Goal: Book appointment/travel/reservation

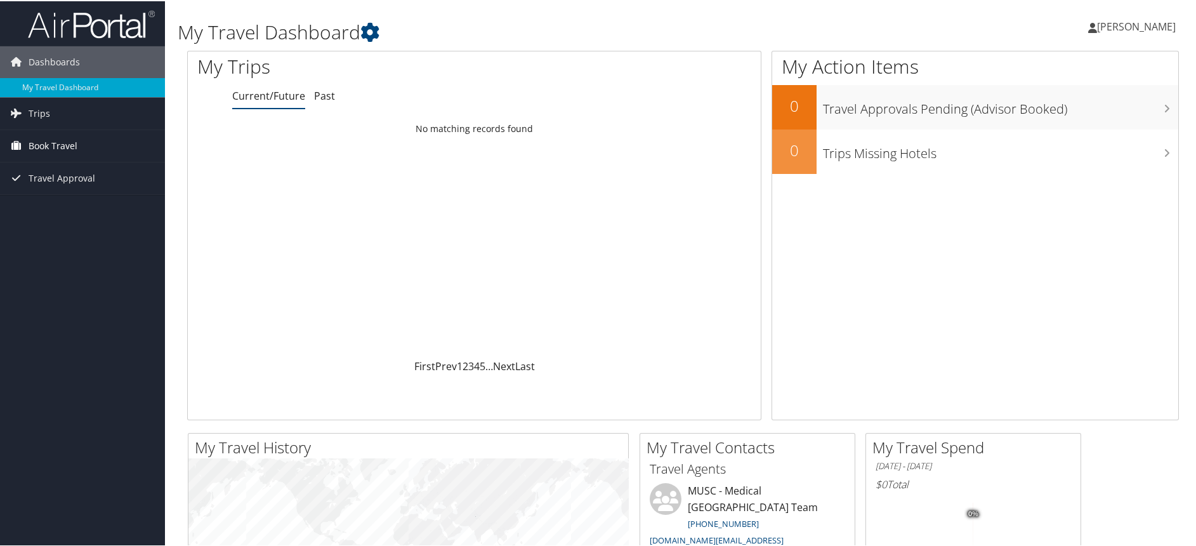
click at [42, 136] on span "Book Travel" at bounding box center [53, 145] width 49 height 32
click at [62, 206] on link "Book/Manage Online Trips" at bounding box center [82, 208] width 165 height 19
